Goal: Check status: Check status

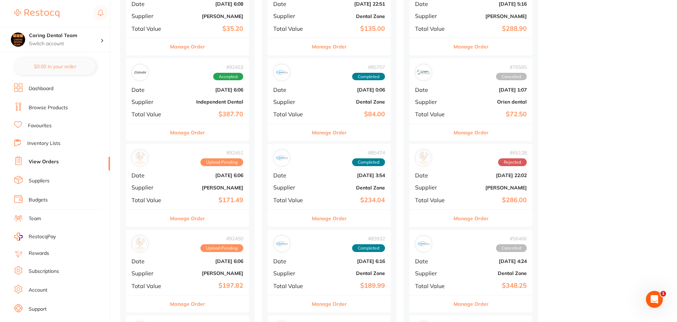
scroll to position [247, 0]
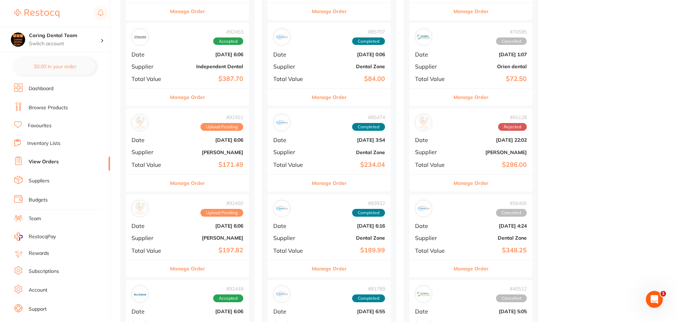
click at [192, 243] on div "# 92450 Upload Pending Date [DATE] 6:06 Supplier [PERSON_NAME] Total Value $197…" at bounding box center [187, 226] width 123 height 65
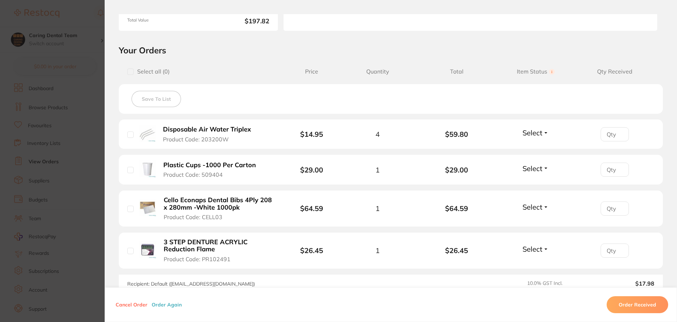
scroll to position [141, 0]
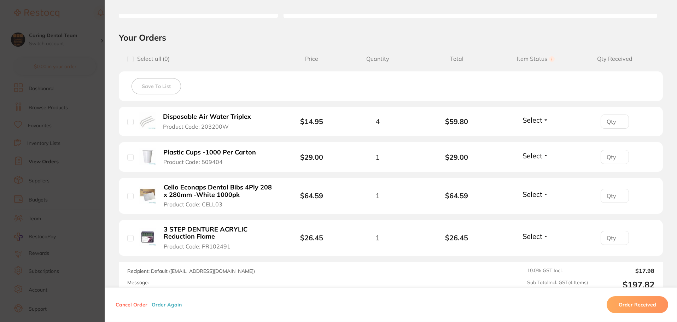
click at [24, 41] on section "Order ID: Restocq- 92450 Order Information Upload Pending Order Date [DATE] 16:…" at bounding box center [338, 161] width 677 height 322
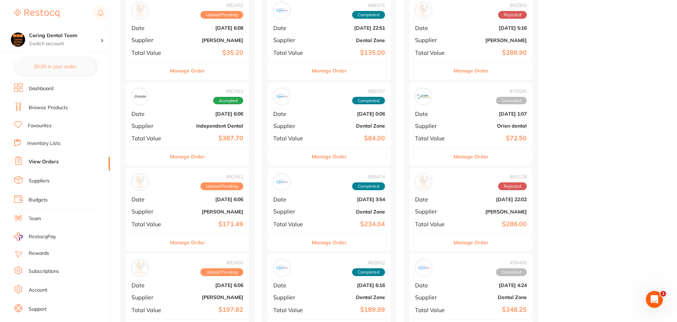
scroll to position [106, 0]
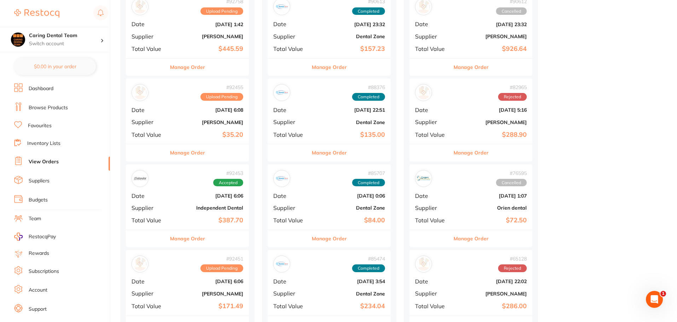
click at [181, 33] on div "# 92758 Upload Pending Date [DATE] 1:42 Supplier [PERSON_NAME] Total Value $445…" at bounding box center [187, 25] width 123 height 65
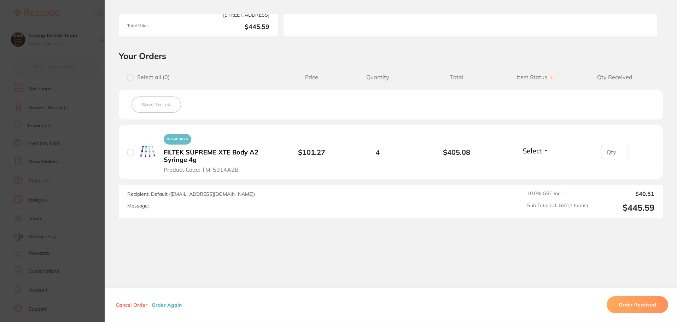
scroll to position [125, 0]
click at [57, 162] on section "Order ID: Restocq- 92758 Order Information Upload Pending Order Date [DATE] 11:…" at bounding box center [338, 161] width 677 height 322
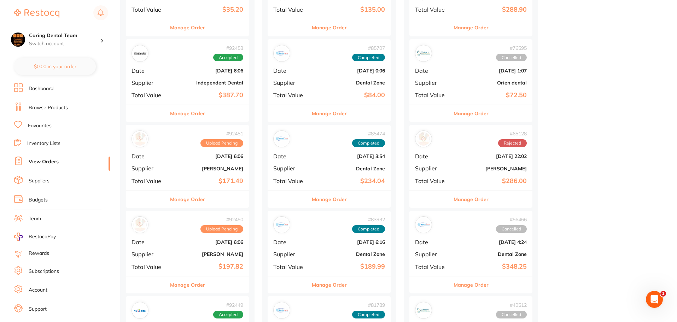
scroll to position [283, 0]
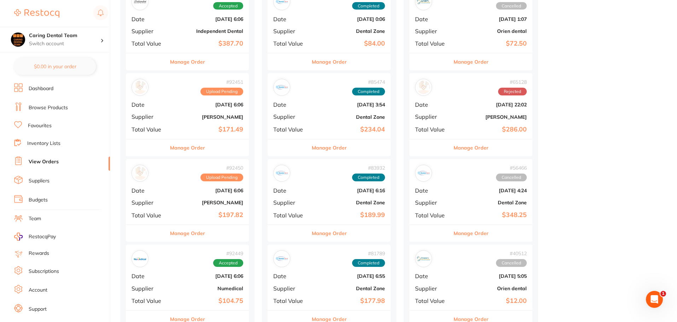
click at [196, 188] on b "[DATE] 6:06" at bounding box center [208, 191] width 71 height 6
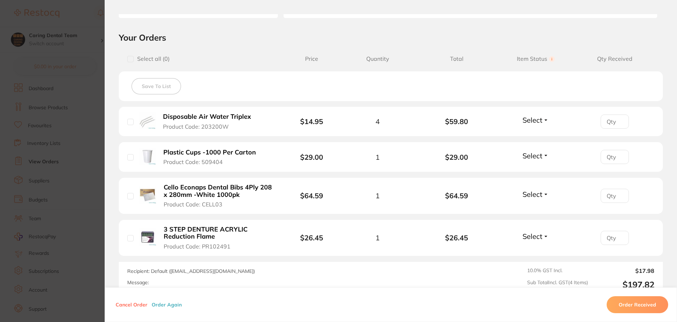
click at [81, 16] on section "Order ID: Restocq- 92450 Order Information Upload Pending Order Date [DATE] 16:…" at bounding box center [338, 161] width 677 height 322
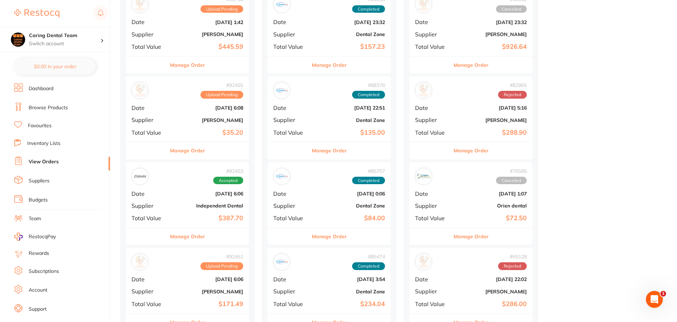
scroll to position [35, 0]
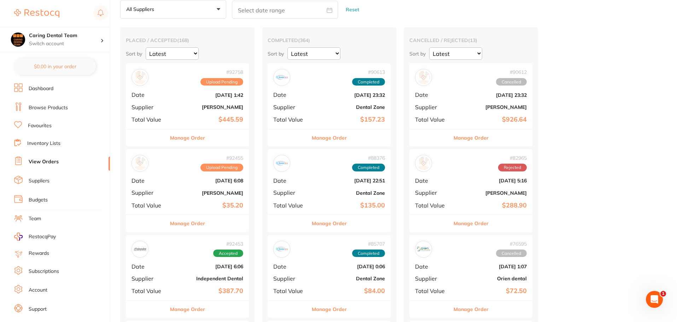
click at [198, 105] on b "[PERSON_NAME]" at bounding box center [208, 107] width 71 height 6
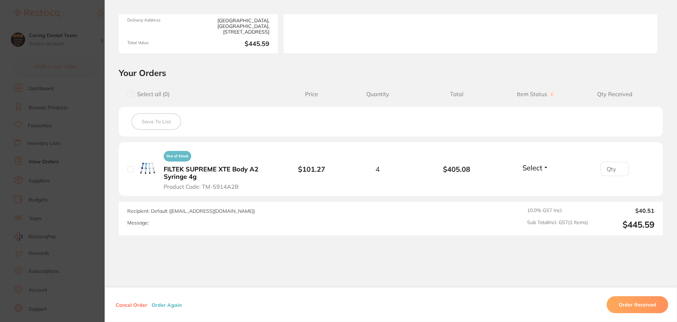
click at [81, 40] on section "Order ID: Restocq- 92758 Order Information Upload Pending Order Date [DATE] 11:…" at bounding box center [338, 161] width 677 height 322
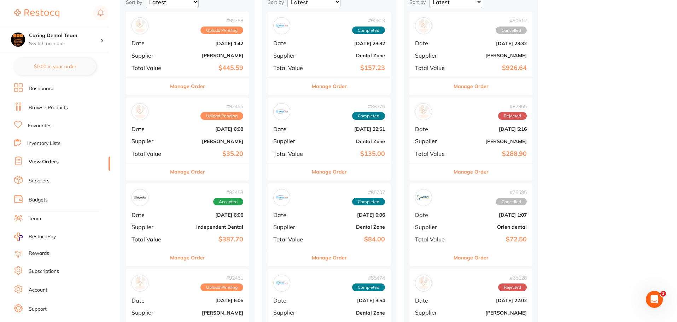
scroll to position [141, 0]
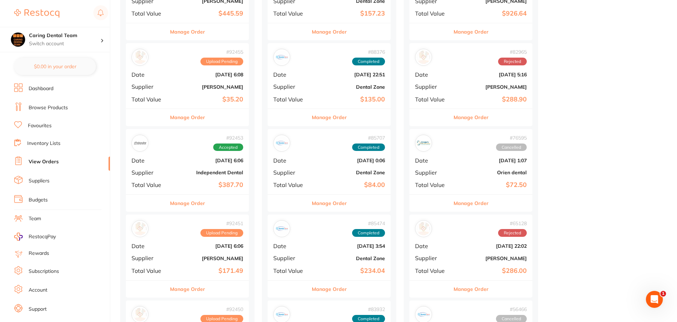
click at [197, 246] on b "[DATE] 6:06" at bounding box center [208, 246] width 71 height 6
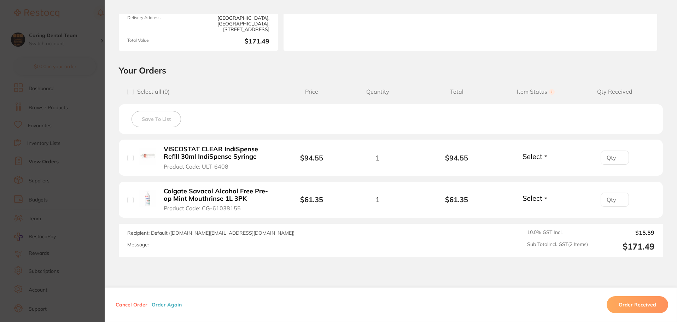
scroll to position [141, 0]
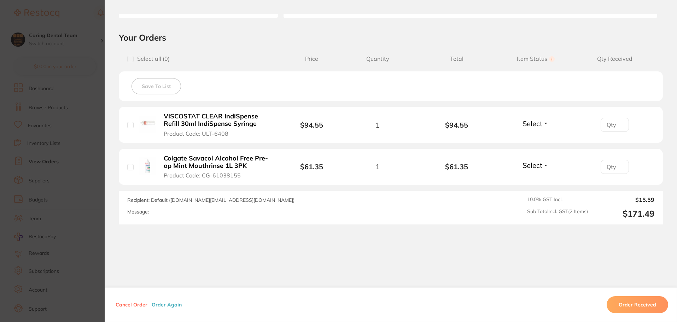
click at [54, 29] on section "Order ID: Restocq- 92451 Order Information Upload Pending Order Date [DATE] 16:…" at bounding box center [338, 161] width 677 height 322
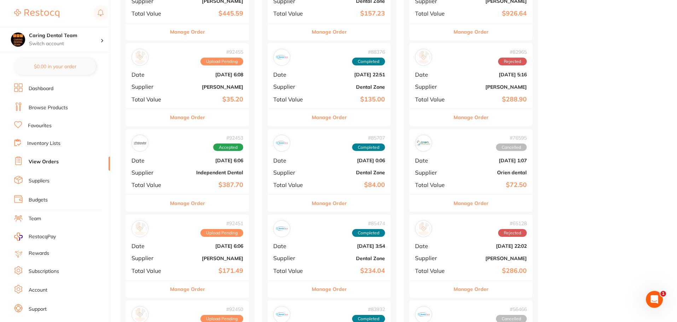
click at [186, 77] on b "[DATE] 6:08" at bounding box center [208, 75] width 71 height 6
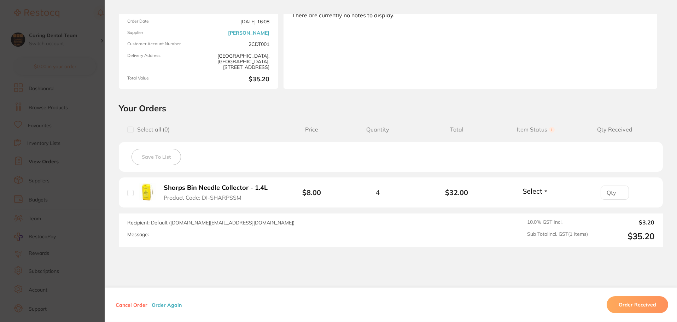
click at [39, 124] on section "Order ID: Restocq- 92455 Order Information Upload Pending Order Date [DATE] 16:…" at bounding box center [338, 161] width 677 height 322
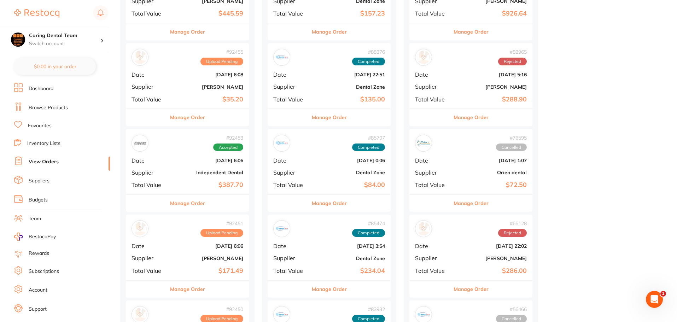
click at [186, 91] on div "# 92455 Upload Pending Date [DATE] 6:08 Supplier [PERSON_NAME] Total Value $35.…" at bounding box center [187, 75] width 123 height 65
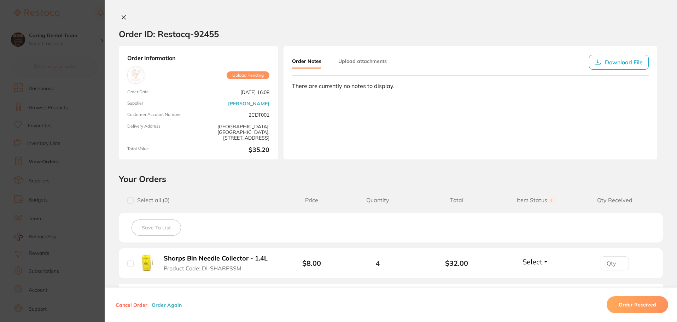
click at [53, 97] on section "Order ID: Restocq- 92455 Order Information Upload Pending Order Date [DATE] 16:…" at bounding box center [338, 161] width 677 height 322
